Goal: Task Accomplishment & Management: Manage account settings

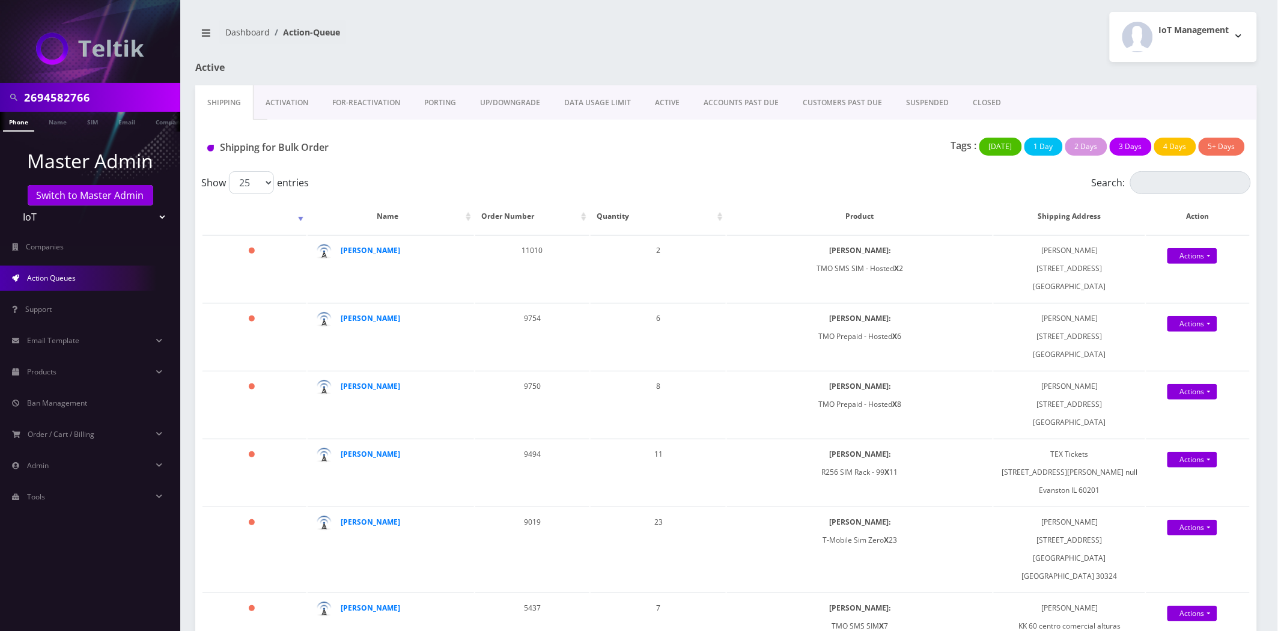
click at [261, 105] on link "Activation" at bounding box center [287, 102] width 67 height 35
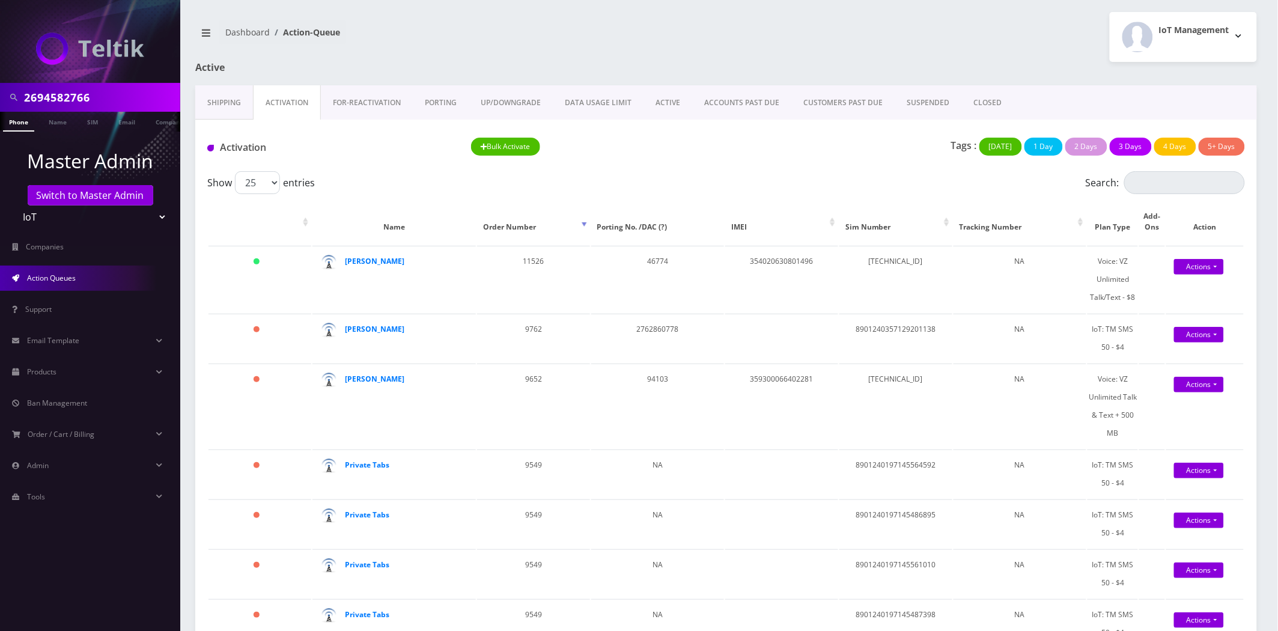
click at [663, 100] on link "ACTIVE" at bounding box center [668, 102] width 49 height 35
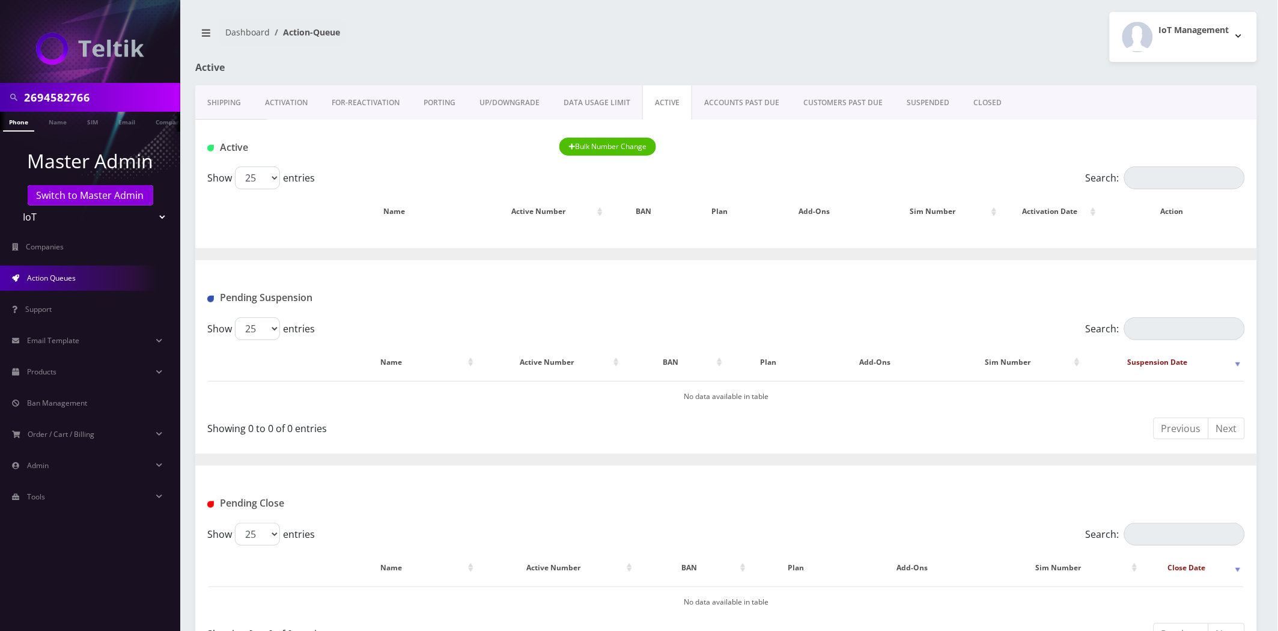
click at [260, 98] on link "Activation" at bounding box center [286, 102] width 67 height 35
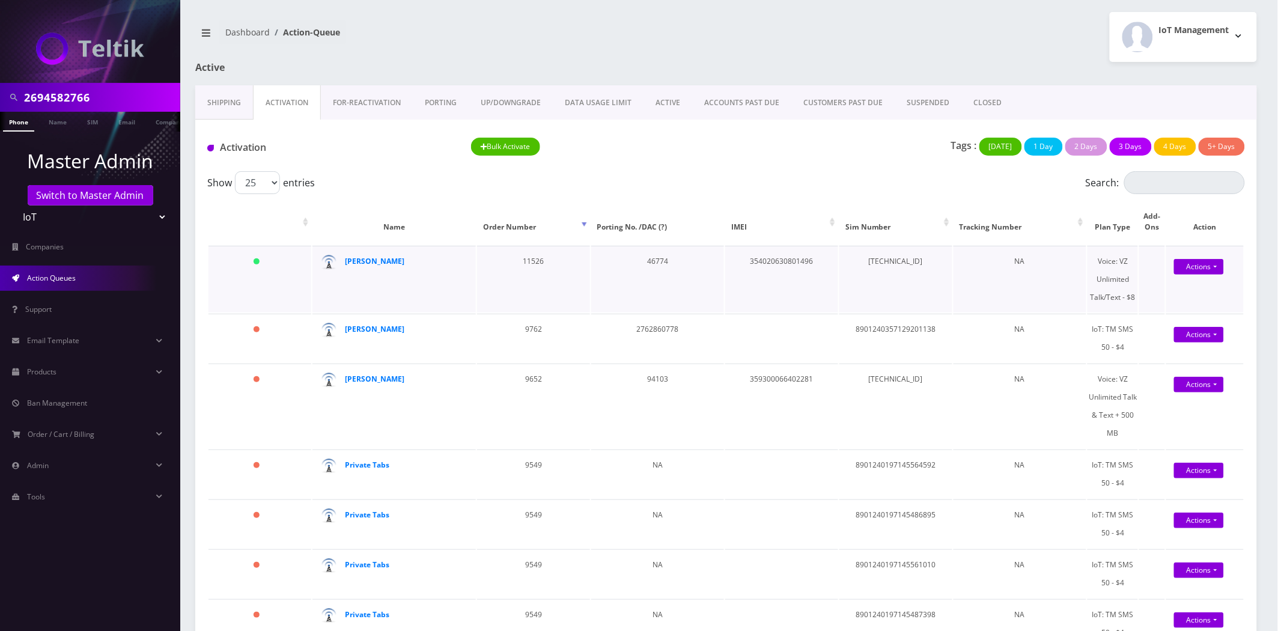
click at [900, 266] on td "[TECHNICAL_ID]" at bounding box center [895, 279] width 113 height 67
copy td "[TECHNICAL_ID]"
drag, startPoint x: 1138, startPoint y: 295, endPoint x: 1119, endPoint y: 257, distance: 42.2
click at [1119, 257] on div "Voice: VZ Unlimited Talk/Text - $8" at bounding box center [1113, 279] width 50 height 54
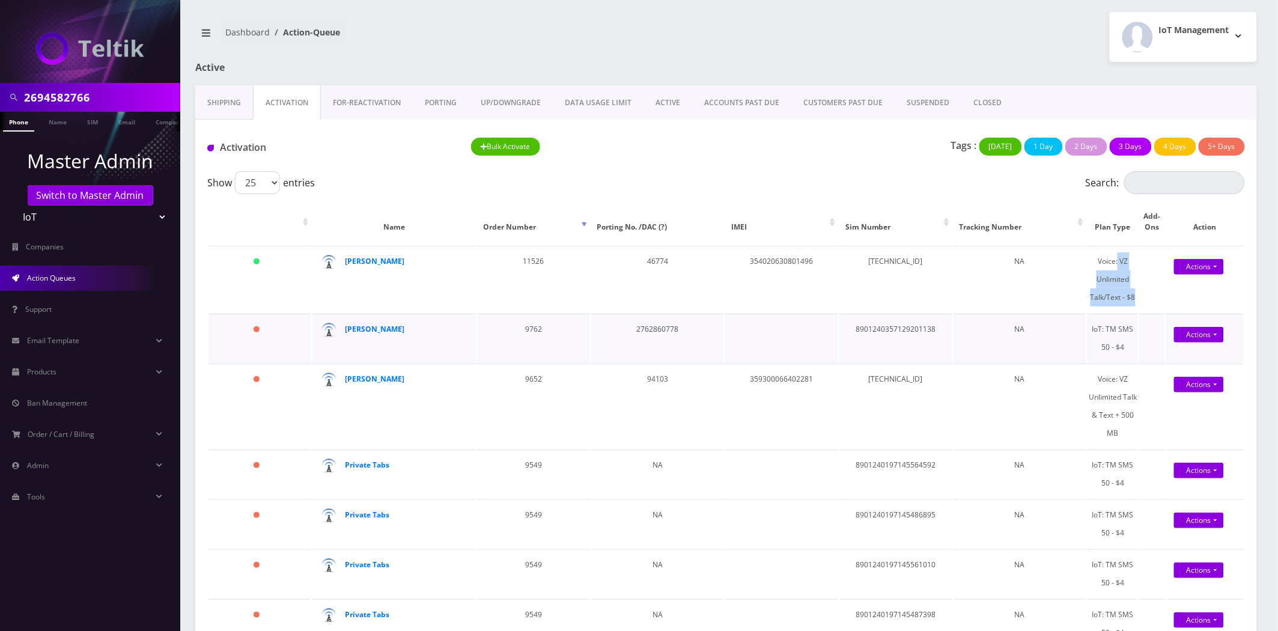
copy div "VZ Unlimited Talk/Text - $8"
click at [52, 355] on li "Email Template Email Template Canned Response Port Error Mapping" at bounding box center [90, 340] width 180 height 31
click at [54, 370] on span "Products" at bounding box center [41, 372] width 29 height 10
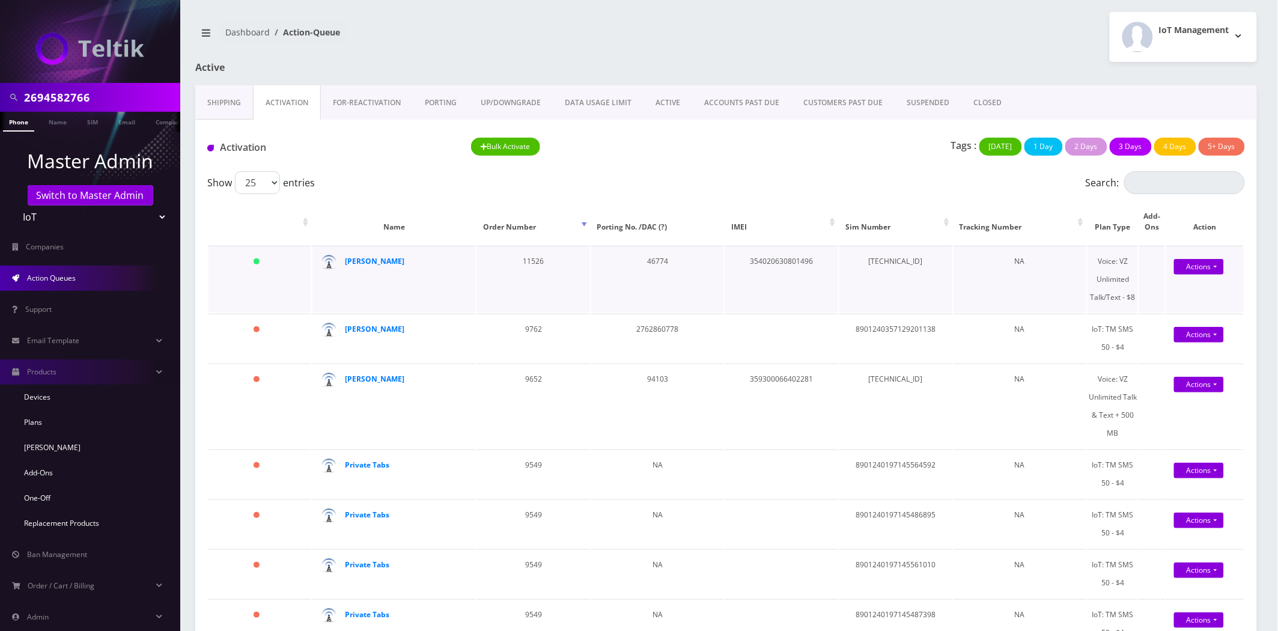
click at [884, 260] on td "[TECHNICAL_ID]" at bounding box center [895, 279] width 113 height 67
copy td "[TECHNICAL_ID]"
click at [791, 262] on td "354020630801496" at bounding box center [781, 279] width 113 height 67
click at [790, 263] on td "354020630801496" at bounding box center [781, 279] width 113 height 67
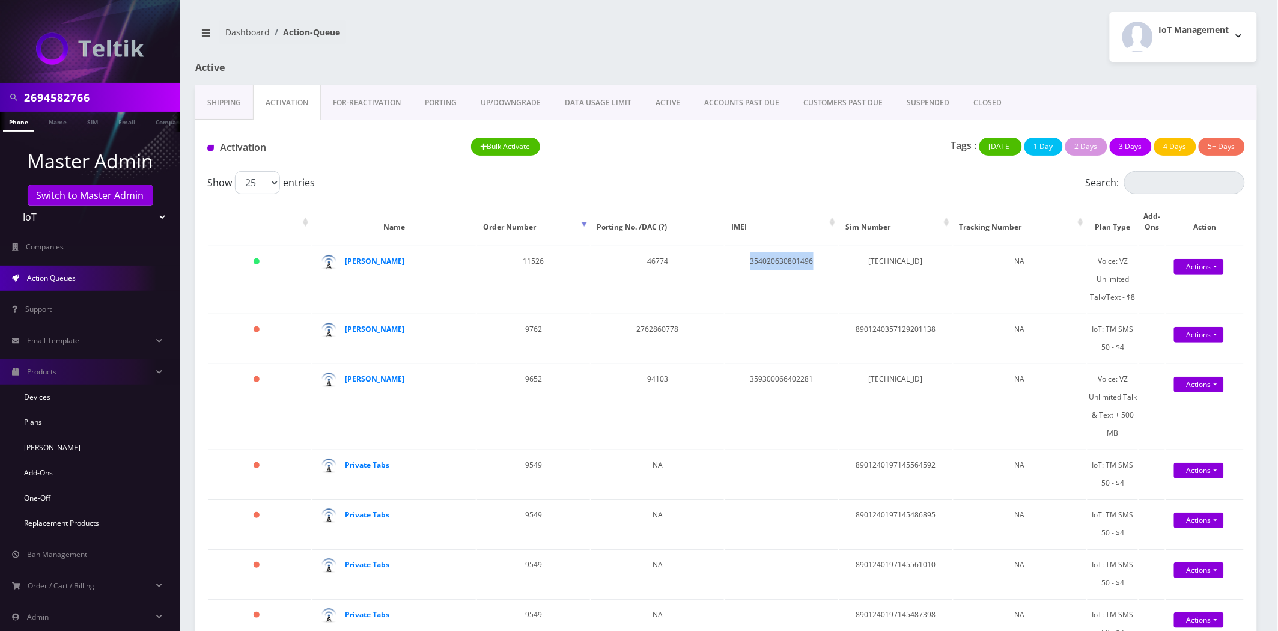
copy td "354020630801496"
click at [767, 260] on td "354020630801496" at bounding box center [781, 279] width 113 height 67
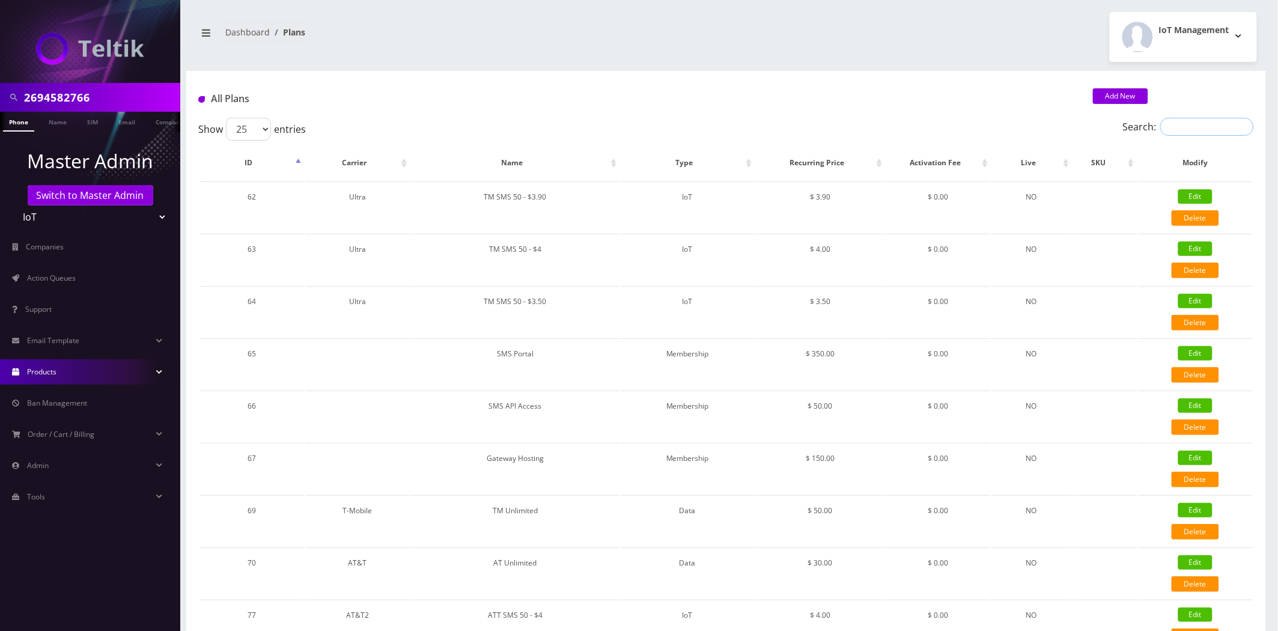
click at [1193, 125] on input "Search:" at bounding box center [1207, 127] width 94 height 18
paste input "VZ Unlimited Talk/Text - $8"
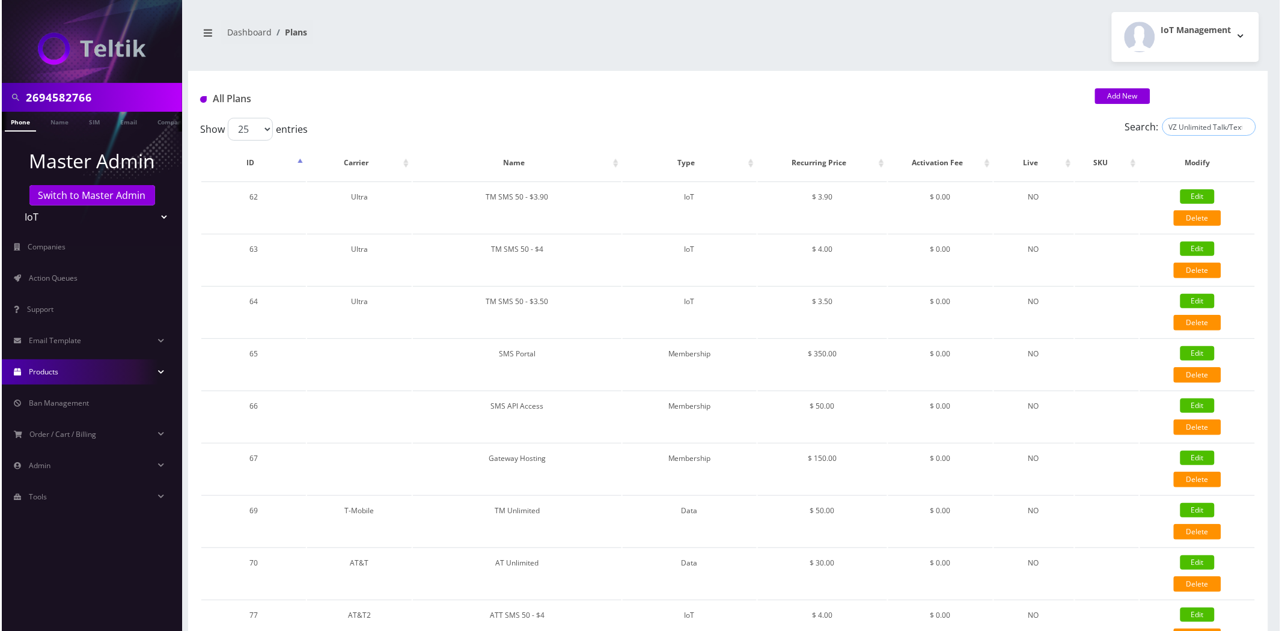
scroll to position [0, 13]
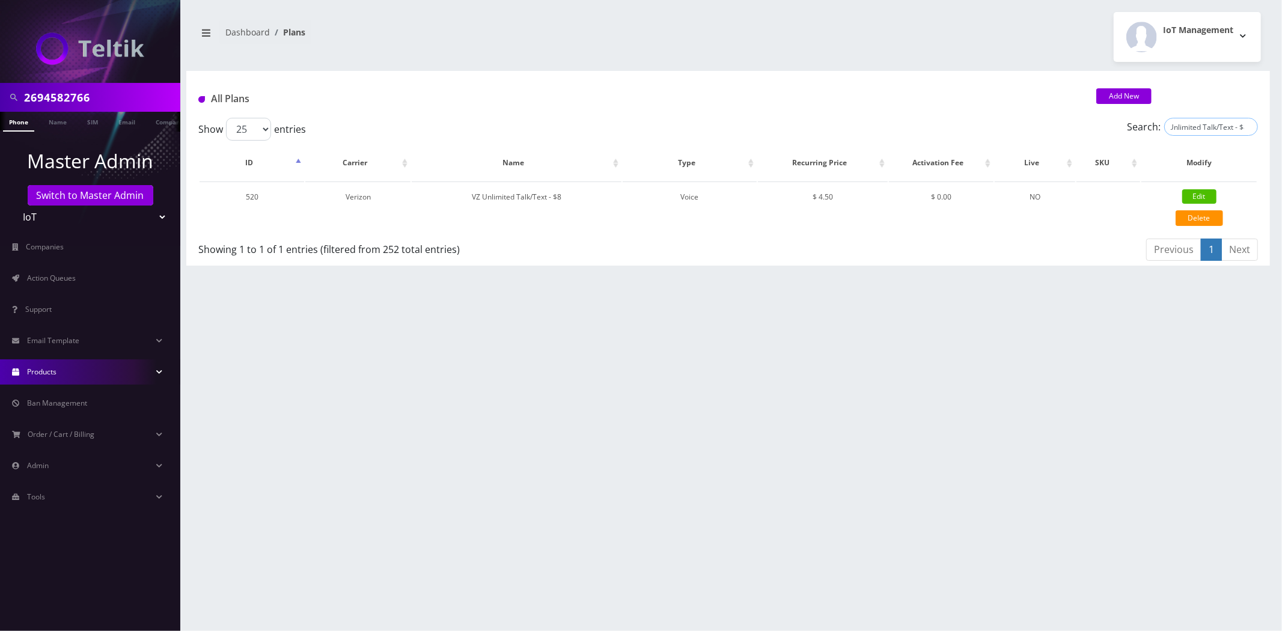
type input "VZ Unlimited Talk/Text - $8"
click at [1195, 193] on link "Edit" at bounding box center [1199, 196] width 34 height 14
type input "VZ Unlimited Talk/Text - $8"
select select "1"
select select "6"
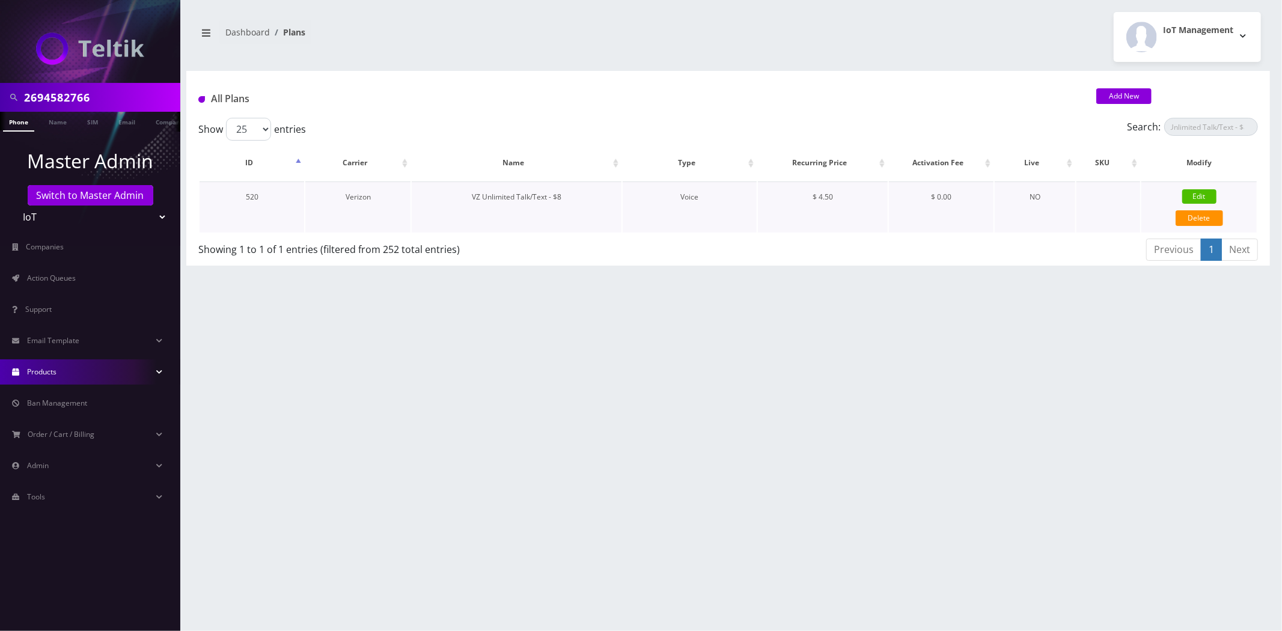
select select "0"
checkbox input "false"
checkbox input "true"
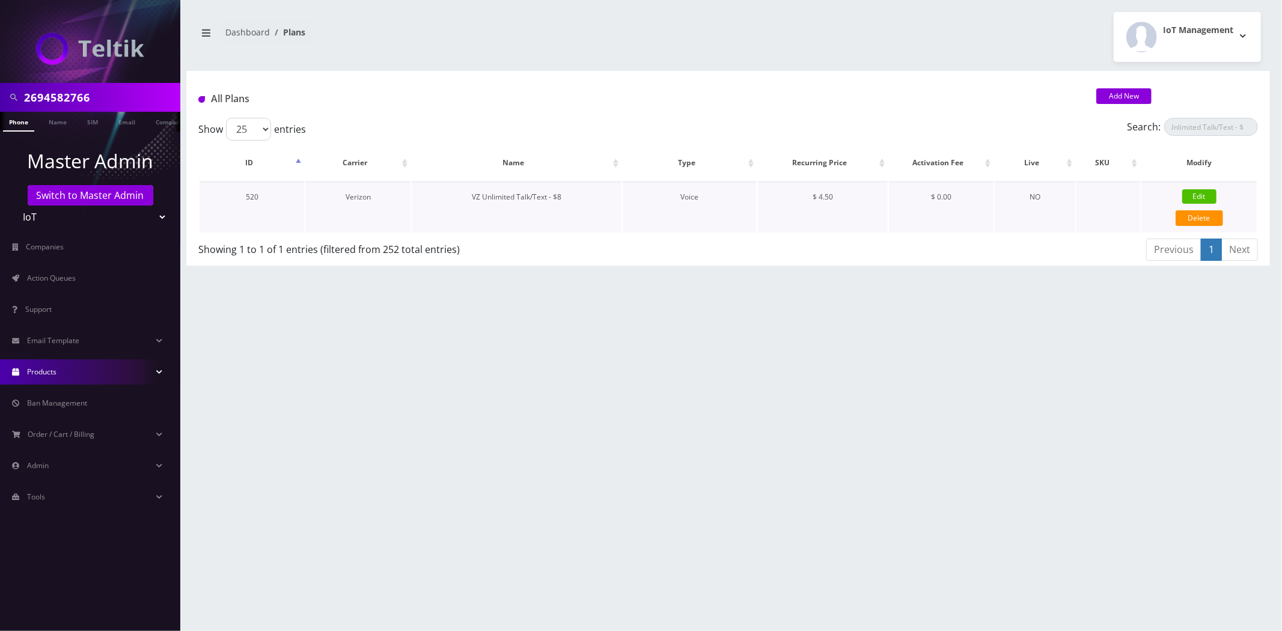
checkbox input "true"
checkbox input "false"
checkbox input "true"
type input "9906"
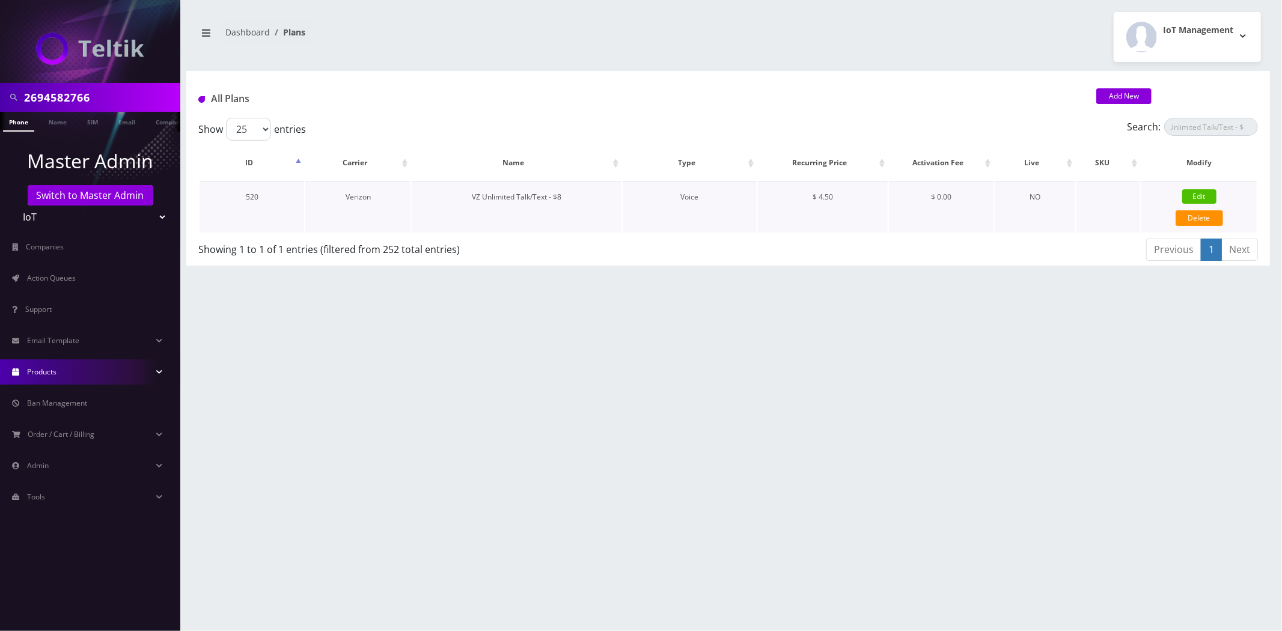
type input "3.5"
select select "0"
checkbox input "true"
checkbox input "false"
type input "4.5"
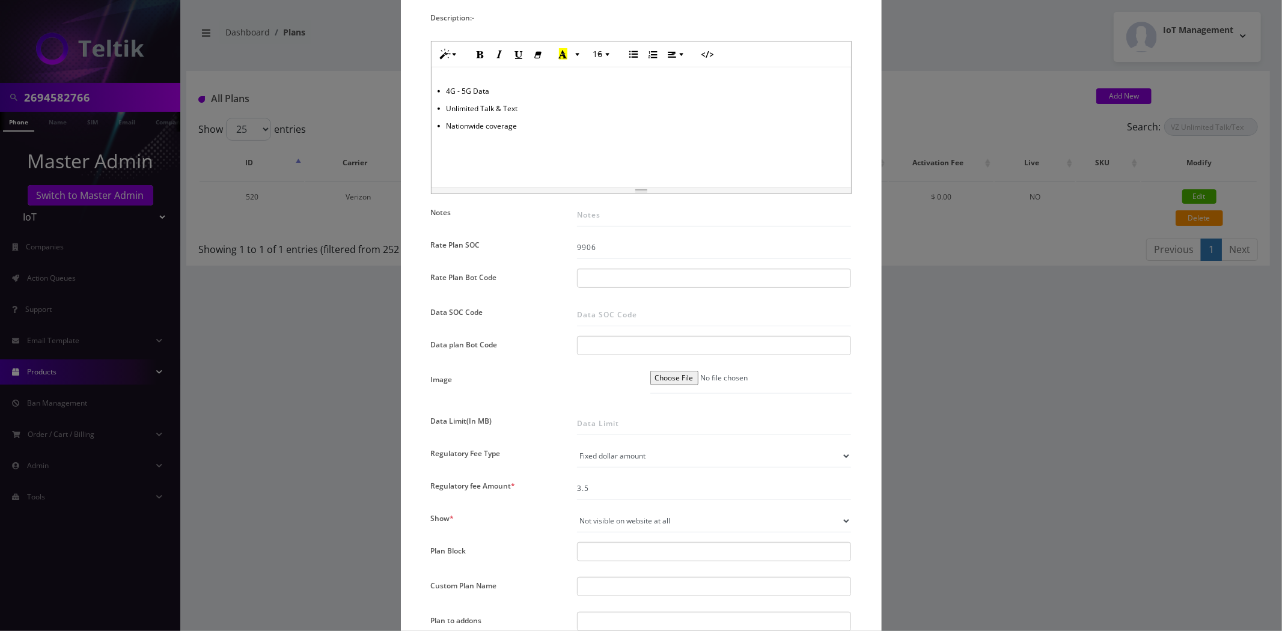
scroll to position [467, 0]
